Goal: Task Accomplishment & Management: Use online tool/utility

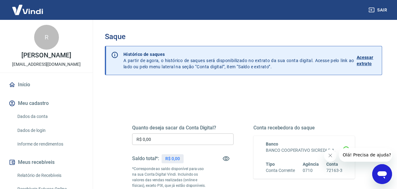
scroll to position [59, 0]
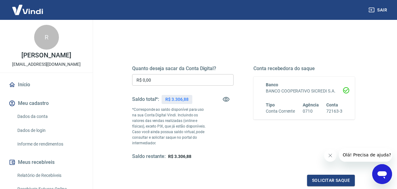
click at [185, 78] on input "R$ 0,00" at bounding box center [183, 79] width 102 height 11
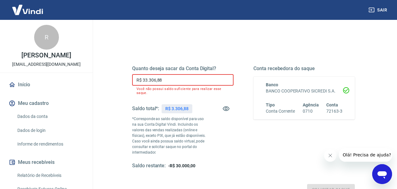
click at [187, 77] on input "R$ 33.306,88" at bounding box center [183, 79] width 102 height 11
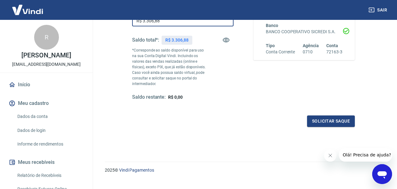
scroll to position [126, 0]
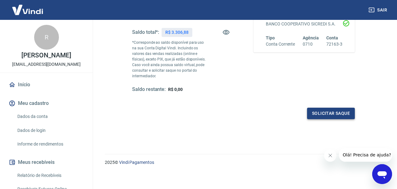
type input "R$ 3.306,88"
click at [321, 113] on button "Solicitar saque" at bounding box center [331, 113] width 48 height 11
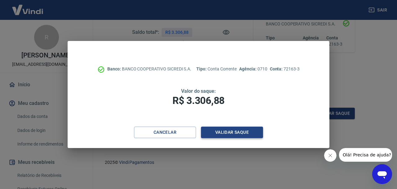
click at [228, 136] on button "Validar saque" at bounding box center [232, 132] width 62 height 11
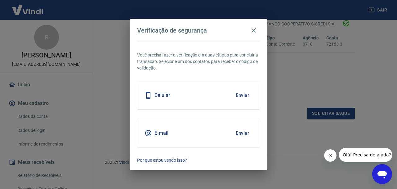
click at [243, 132] on button "Enviar" at bounding box center [243, 133] width 20 height 13
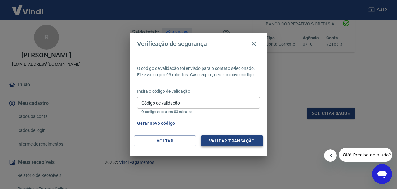
click at [243, 139] on button "Validar transação" at bounding box center [232, 140] width 62 height 11
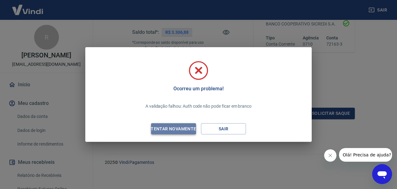
click at [188, 132] on div "Tentar novamente" at bounding box center [173, 129] width 60 height 8
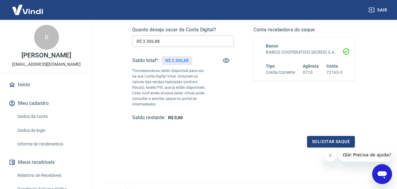
scroll to position [99, 0]
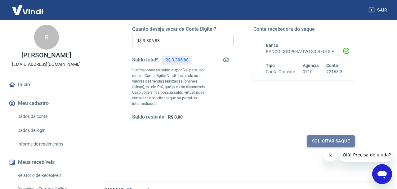
click at [328, 140] on button "Solicitar saque" at bounding box center [331, 140] width 48 height 11
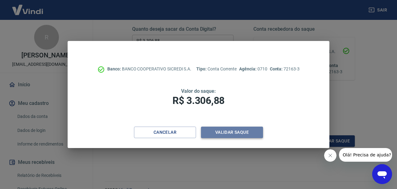
click at [223, 132] on button "Validar saque" at bounding box center [232, 132] width 62 height 11
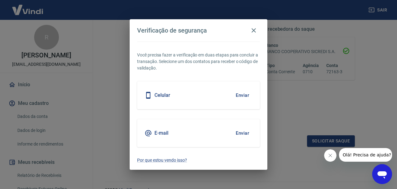
click at [238, 95] on button "Enviar" at bounding box center [243, 95] width 20 height 13
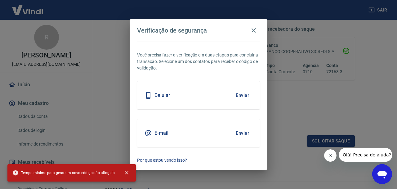
click at [238, 95] on button "Enviar" at bounding box center [243, 95] width 20 height 13
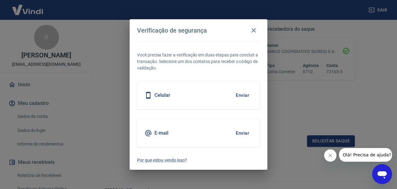
click at [243, 98] on button "Enviar" at bounding box center [243, 95] width 20 height 13
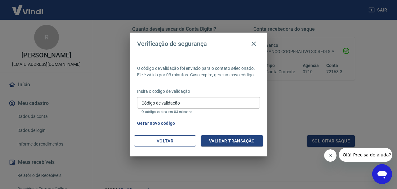
click at [184, 139] on button "Voltar" at bounding box center [165, 140] width 62 height 11
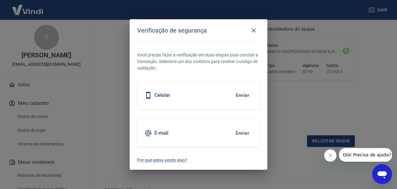
click at [246, 93] on button "Enviar" at bounding box center [243, 95] width 20 height 13
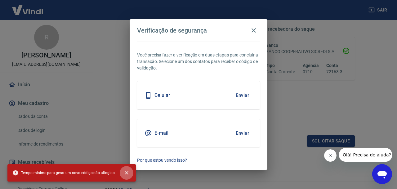
click at [128, 174] on button "close" at bounding box center [127, 173] width 14 height 14
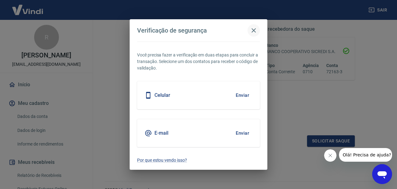
click at [255, 30] on icon "button" at bounding box center [253, 30] width 7 height 7
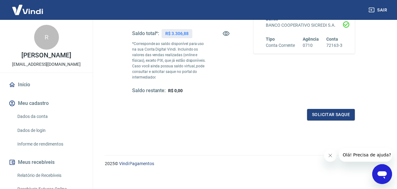
scroll to position [129, 0]
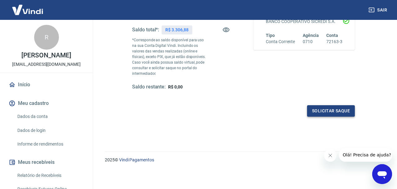
click at [328, 112] on button "Solicitar saque" at bounding box center [331, 110] width 48 height 11
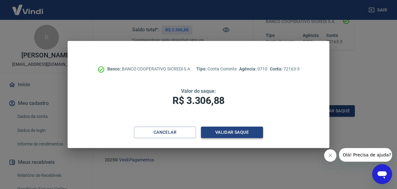
click at [246, 129] on button "Validar saque" at bounding box center [232, 132] width 62 height 11
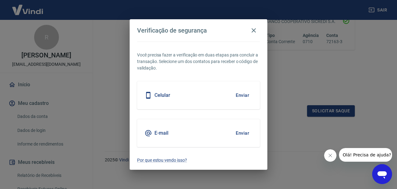
click at [244, 97] on button "Enviar" at bounding box center [243, 95] width 20 height 13
click at [240, 95] on button "Enviar" at bounding box center [243, 95] width 20 height 13
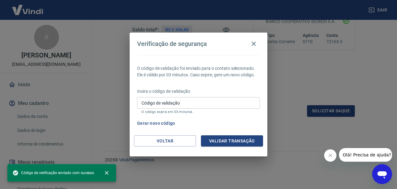
click at [234, 140] on button "Validar transação" at bounding box center [232, 140] width 62 height 11
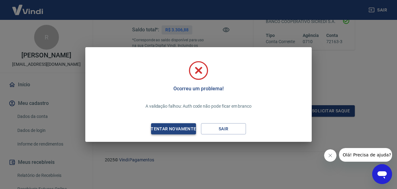
click at [184, 125] on button "Tentar novamente" at bounding box center [173, 128] width 45 height 11
